Goal: Navigation & Orientation: Go to known website

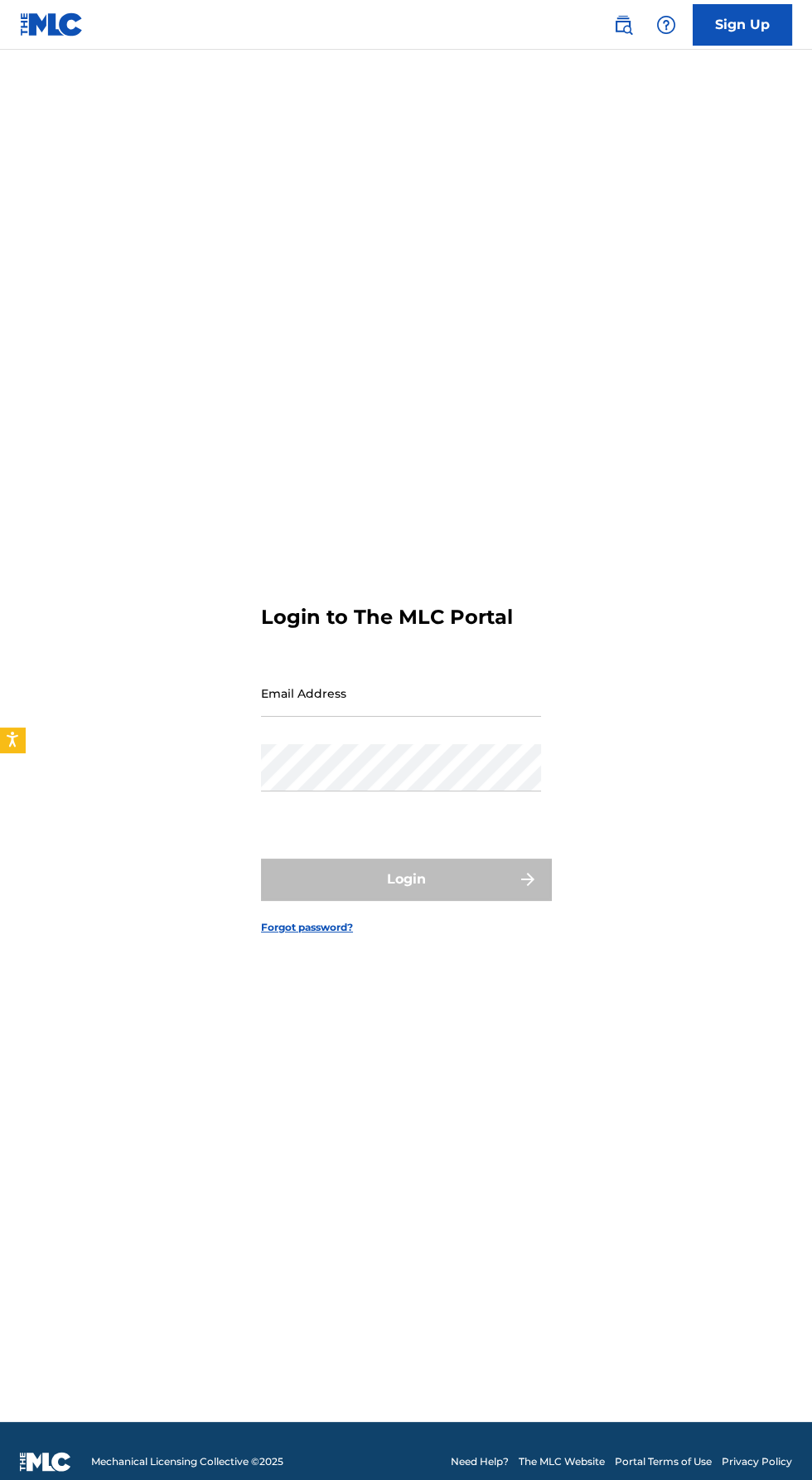
click at [69, 23] on img at bounding box center [52, 24] width 64 height 24
click at [61, 33] on img at bounding box center [52, 24] width 64 height 24
click at [40, 23] on img at bounding box center [52, 24] width 64 height 24
